Goal: Task Accomplishment & Management: Manage account settings

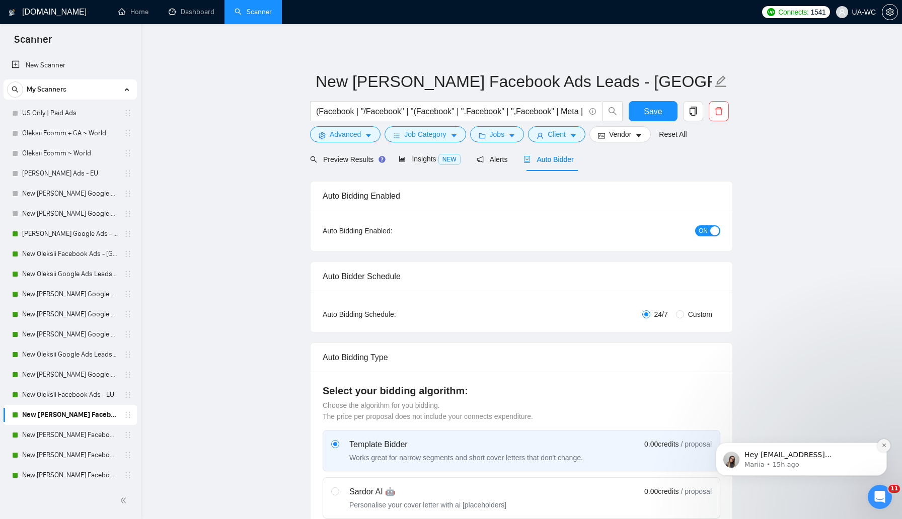
click at [885, 447] on icon "Dismiss notification" at bounding box center [884, 446] width 4 height 4
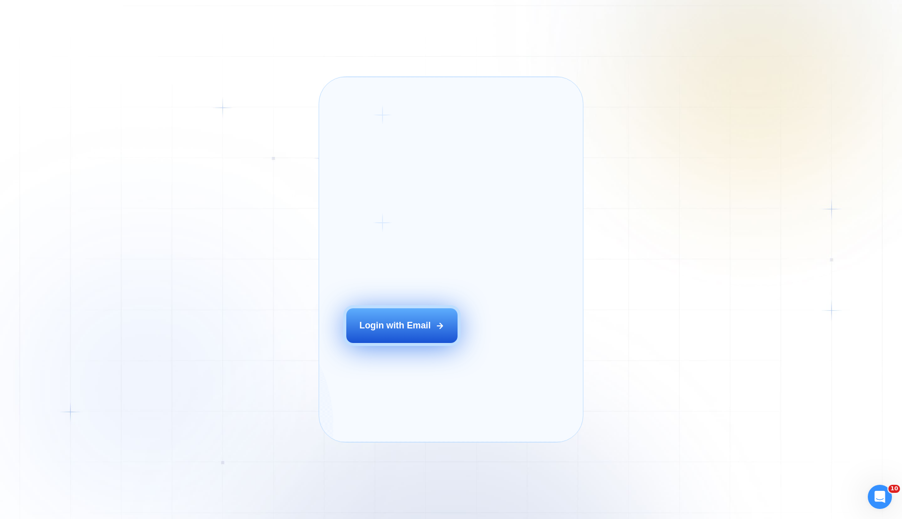
click at [358, 340] on button "Login with Email" at bounding box center [402, 326] width 112 height 35
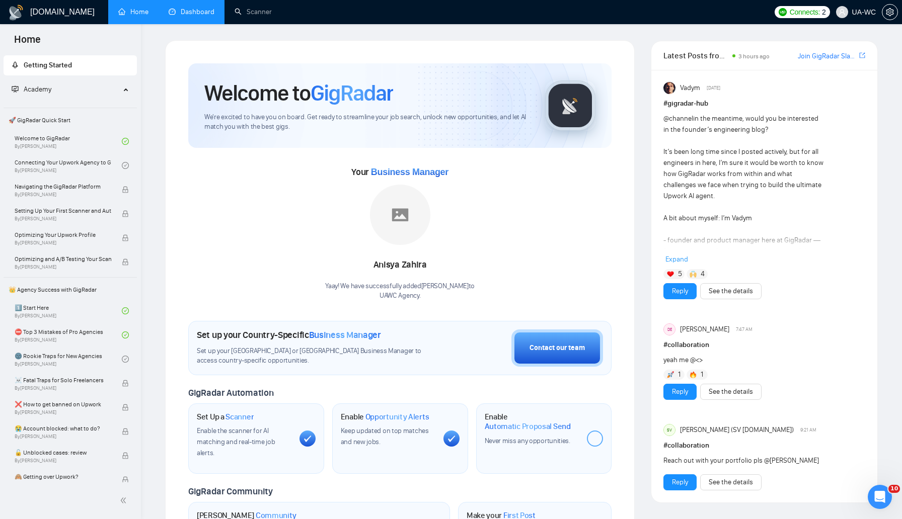
click at [184, 16] on link "Dashboard" at bounding box center [192, 12] width 46 height 9
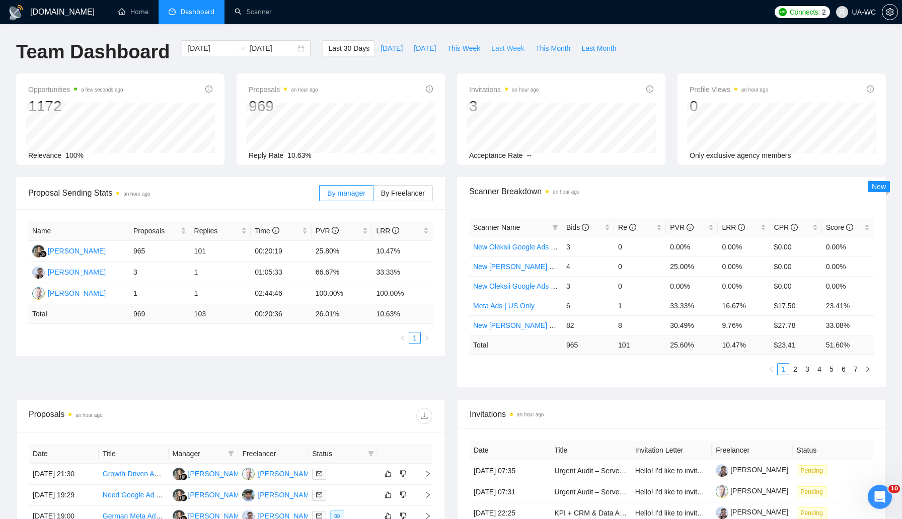
click at [513, 49] on span "Last Week" at bounding box center [507, 48] width 33 height 11
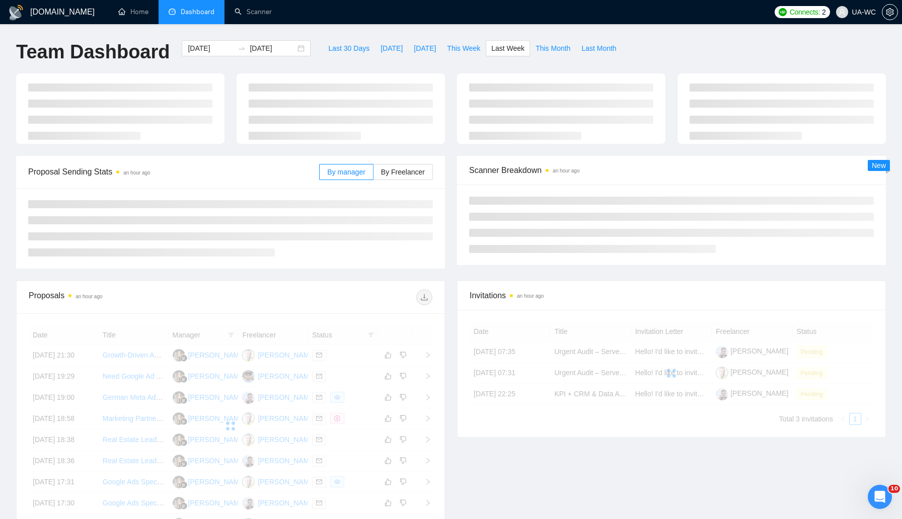
type input "2025-09-22"
type input "2025-09-28"
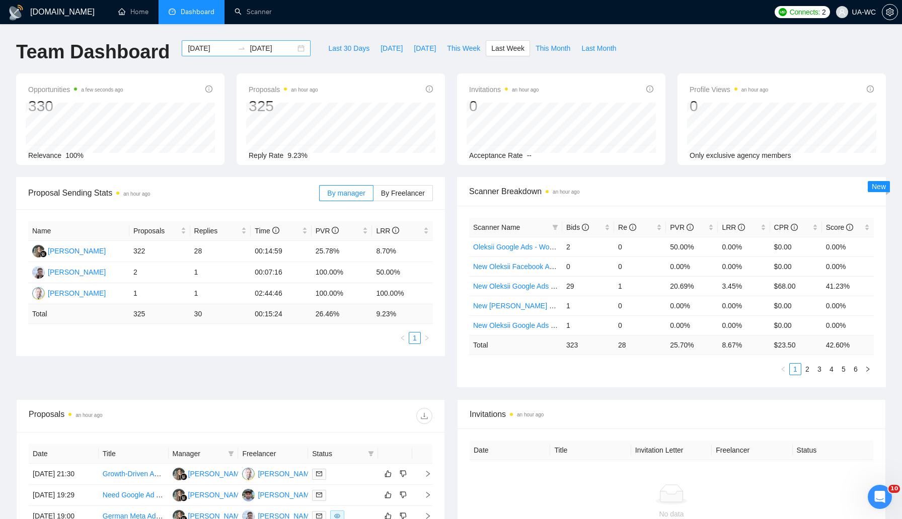
click at [246, 54] on div "2025-09-22 2025-09-28" at bounding box center [246, 48] width 129 height 16
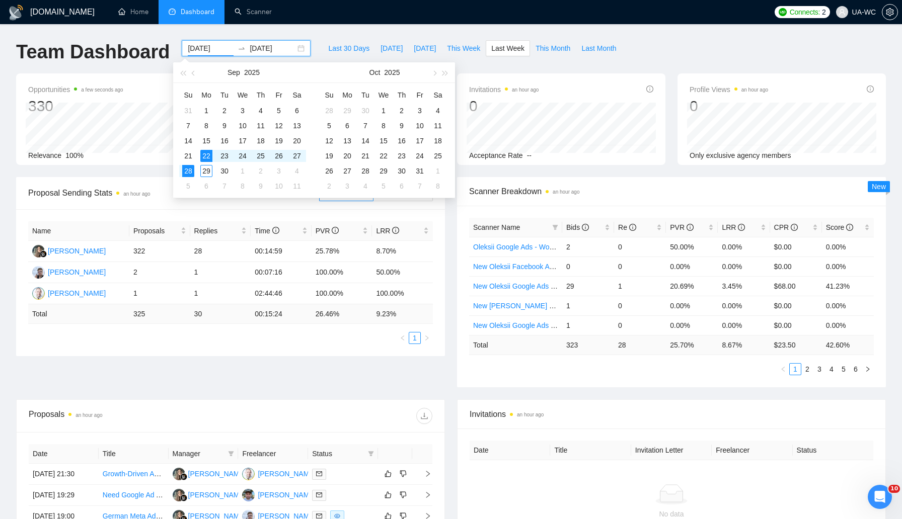
click at [570, 66] on div "Last 30 Days Today Yesterday This Week Last Week This Month Last Month" at bounding box center [472, 56] width 311 height 33
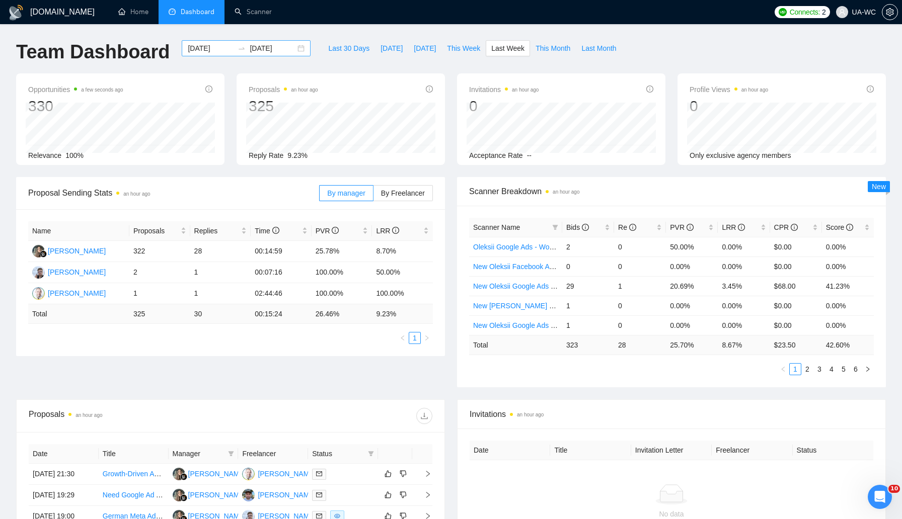
click at [293, 50] on div "2025-09-22 2025-09-28" at bounding box center [246, 48] width 129 height 16
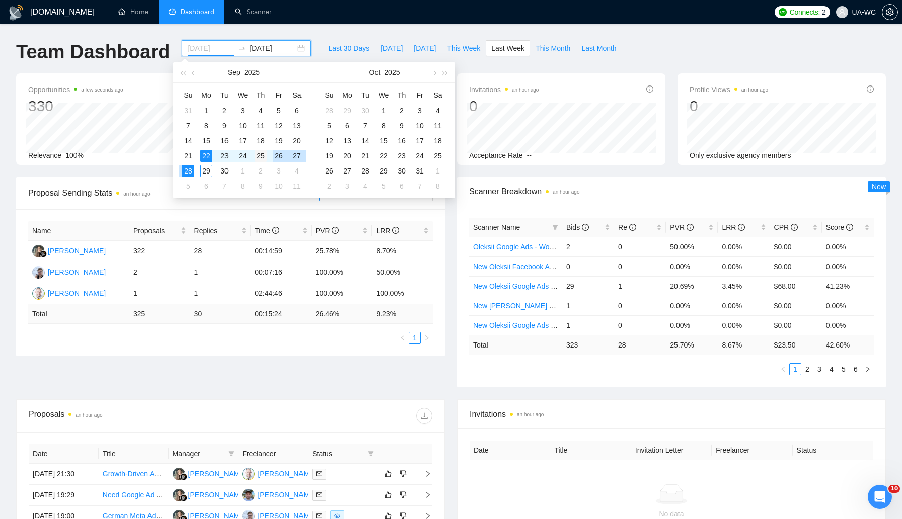
type input "2025-09-25"
click at [262, 153] on div "25" at bounding box center [261, 156] width 12 height 12
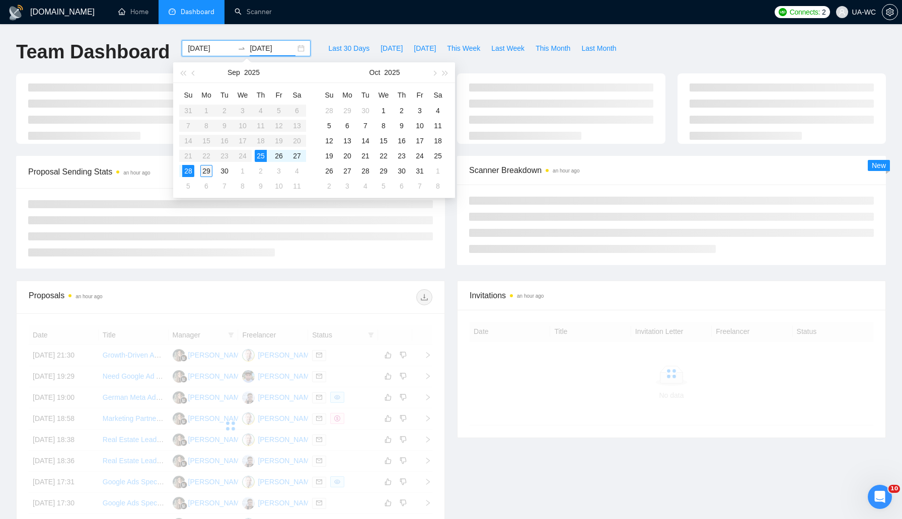
type input "2025-09-29"
click at [202, 171] on div "29" at bounding box center [206, 171] width 12 height 12
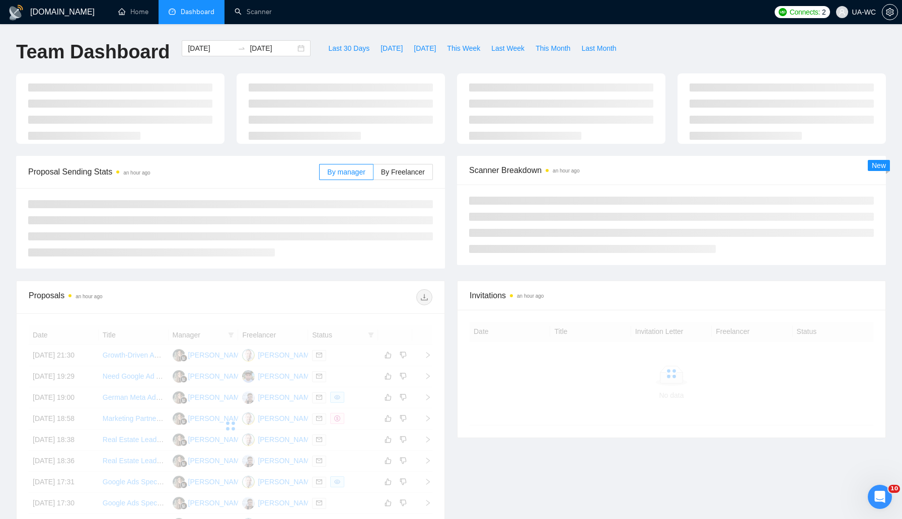
click at [709, 41] on div "Team Dashboard 2025-09-25 2025-09-29 Last 30 Days Today Yesterday This Week Las…" at bounding box center [451, 56] width 882 height 33
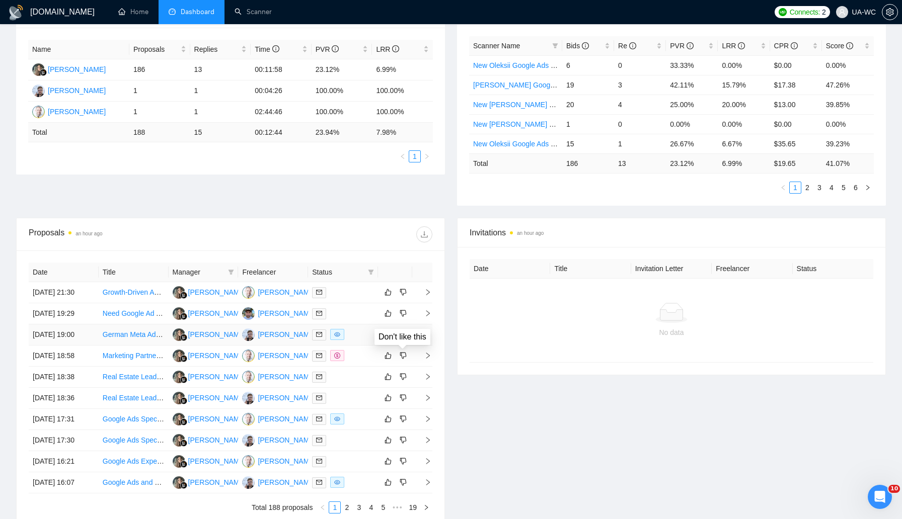
scroll to position [216, 0]
